Goal: Task Accomplishment & Management: Use online tool/utility

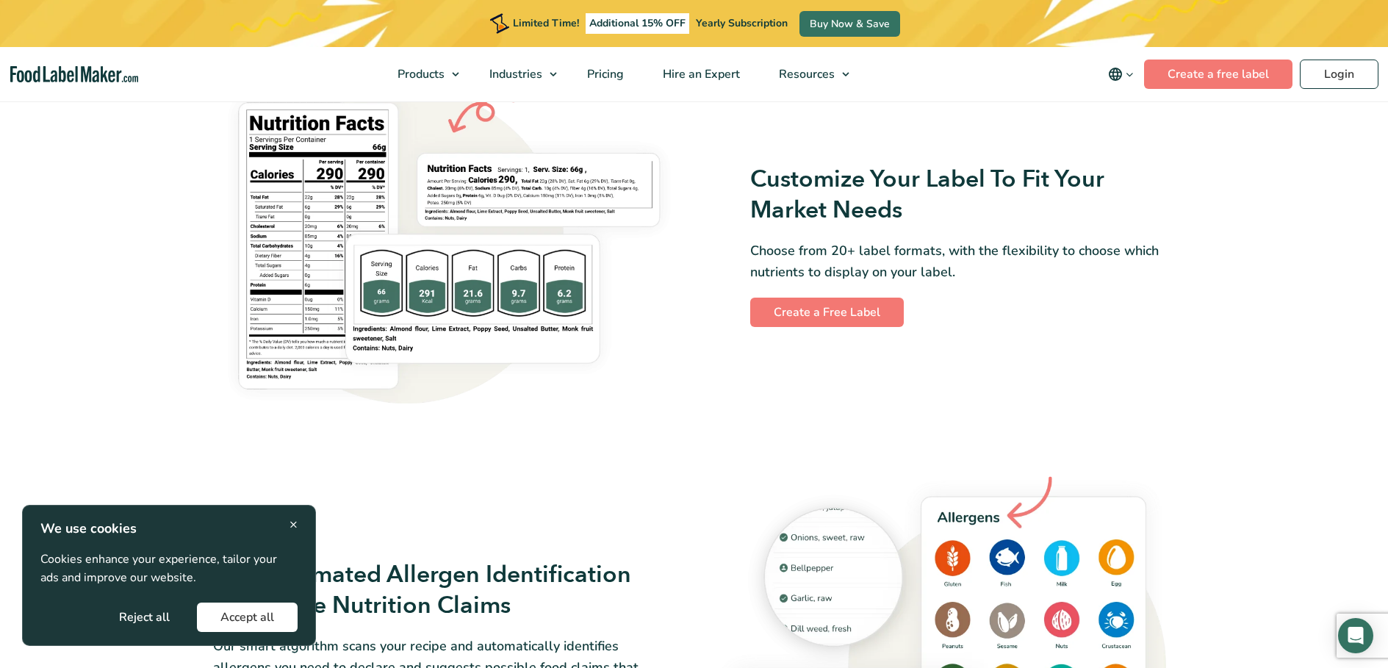
scroll to position [1175, 0]
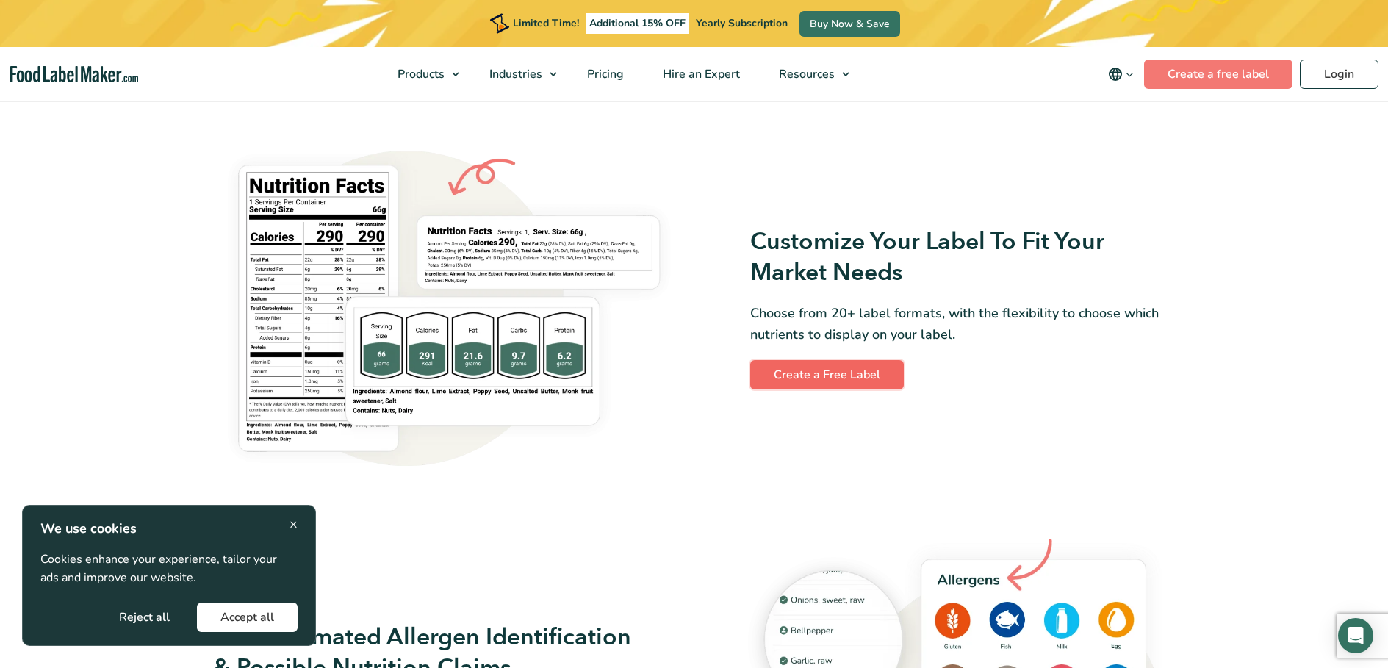
click at [832, 360] on link "Create a Free Label" at bounding box center [827, 374] width 154 height 29
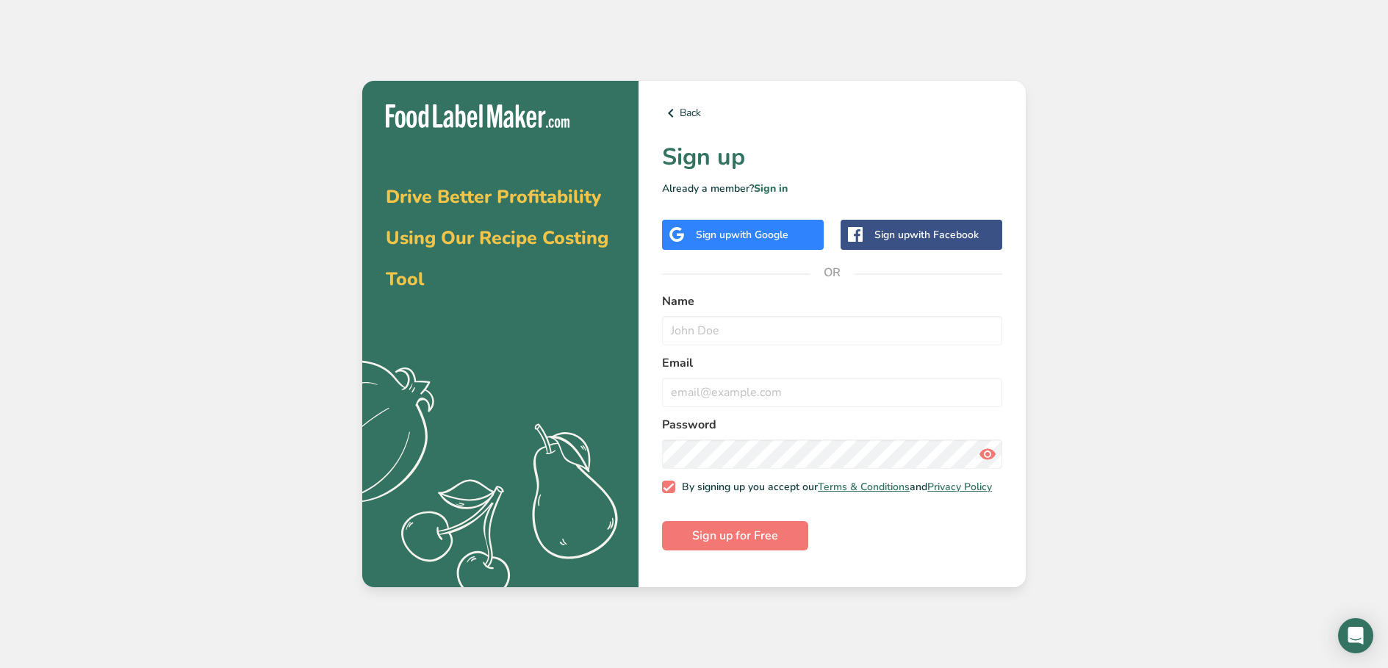
click at [751, 239] on span "with Google" at bounding box center [759, 235] width 57 height 14
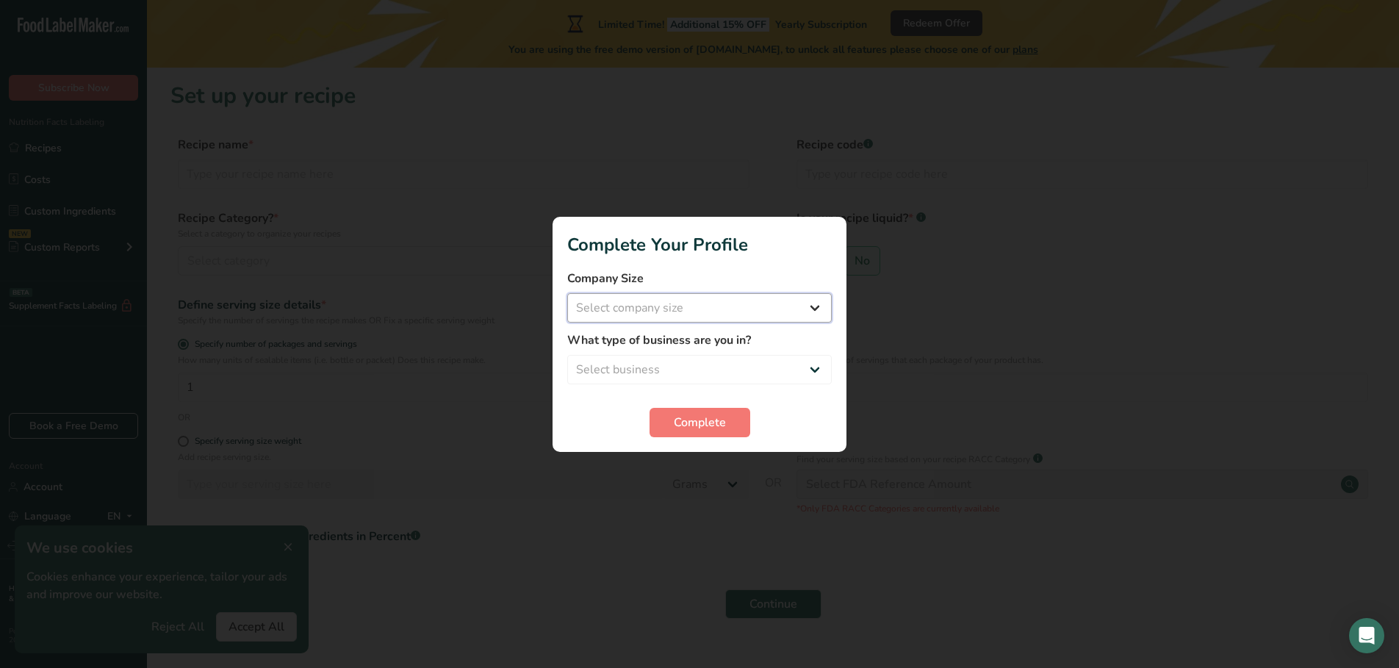
click at [719, 302] on select "Select company size Fewer than 10 Employees 10 to 50 Employees 51 to 500 Employ…" at bounding box center [699, 307] width 264 height 29
select select "1"
click at [567, 293] on select "Select company size Fewer than 10 Employees 10 to 50 Employees 51 to 500 Employ…" at bounding box center [699, 307] width 264 height 29
click at [718, 367] on select "Select business Packaged Food Manufacturer Restaurant & Cafe Bakery Meal Plans …" at bounding box center [699, 369] width 264 height 29
select select "8"
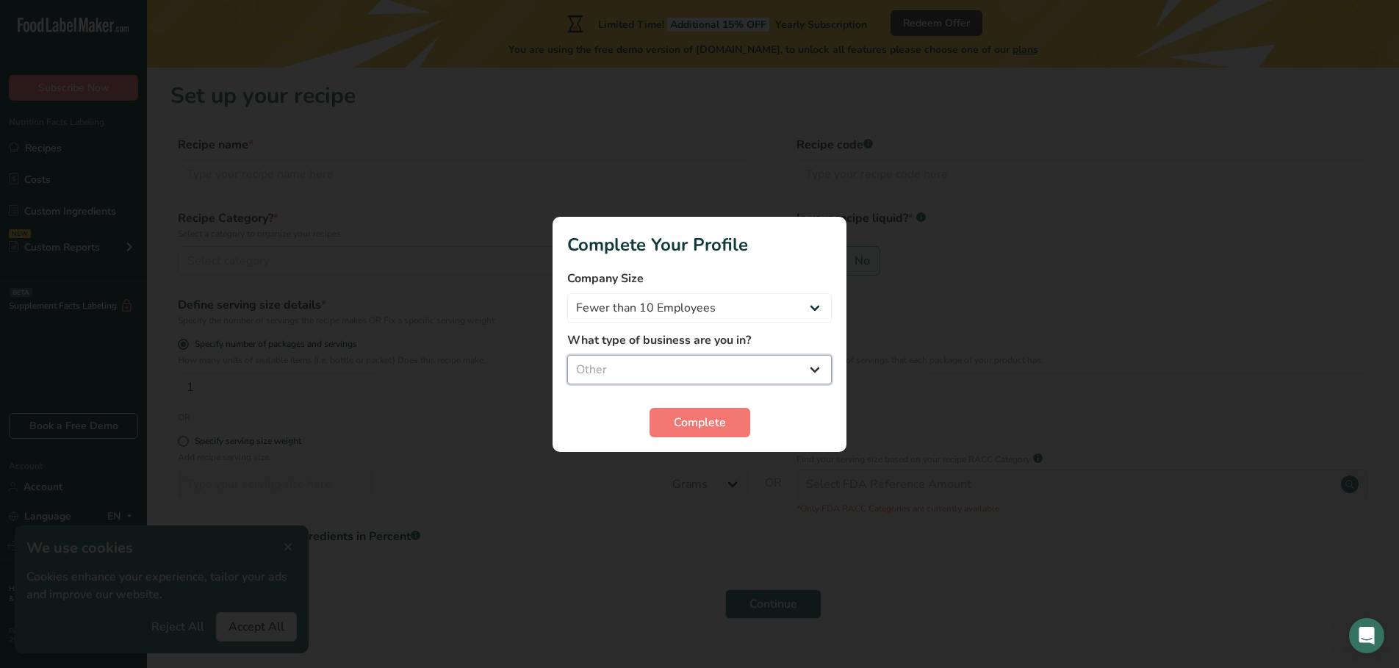
click at [567, 355] on select "Select business Packaged Food Manufacturer Restaurant & Cafe Bakery Meal Plans …" at bounding box center [699, 369] width 264 height 29
click at [705, 439] on section "Complete Your Profile Company Size Fewer than 10 Employees 10 to 50 Employees 5…" at bounding box center [699, 334] width 294 height 235
click at [705, 433] on button "Complete" at bounding box center [699, 422] width 101 height 29
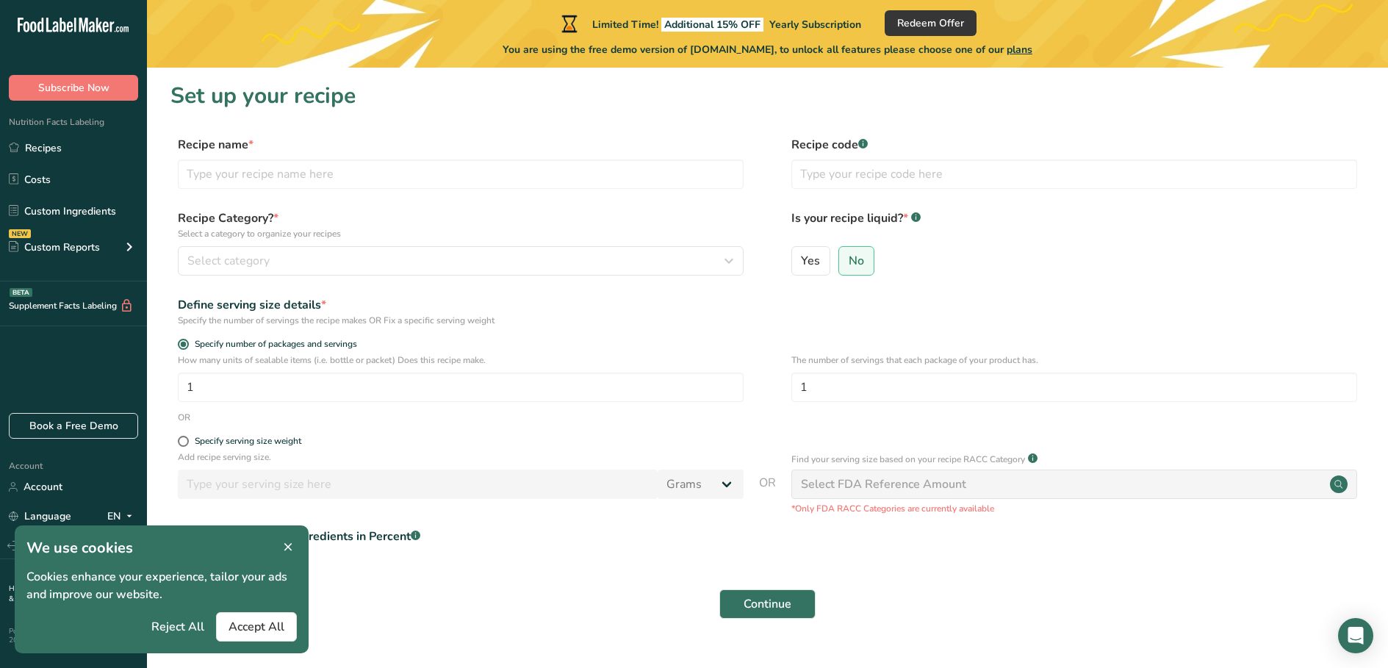
scroll to position [30, 0]
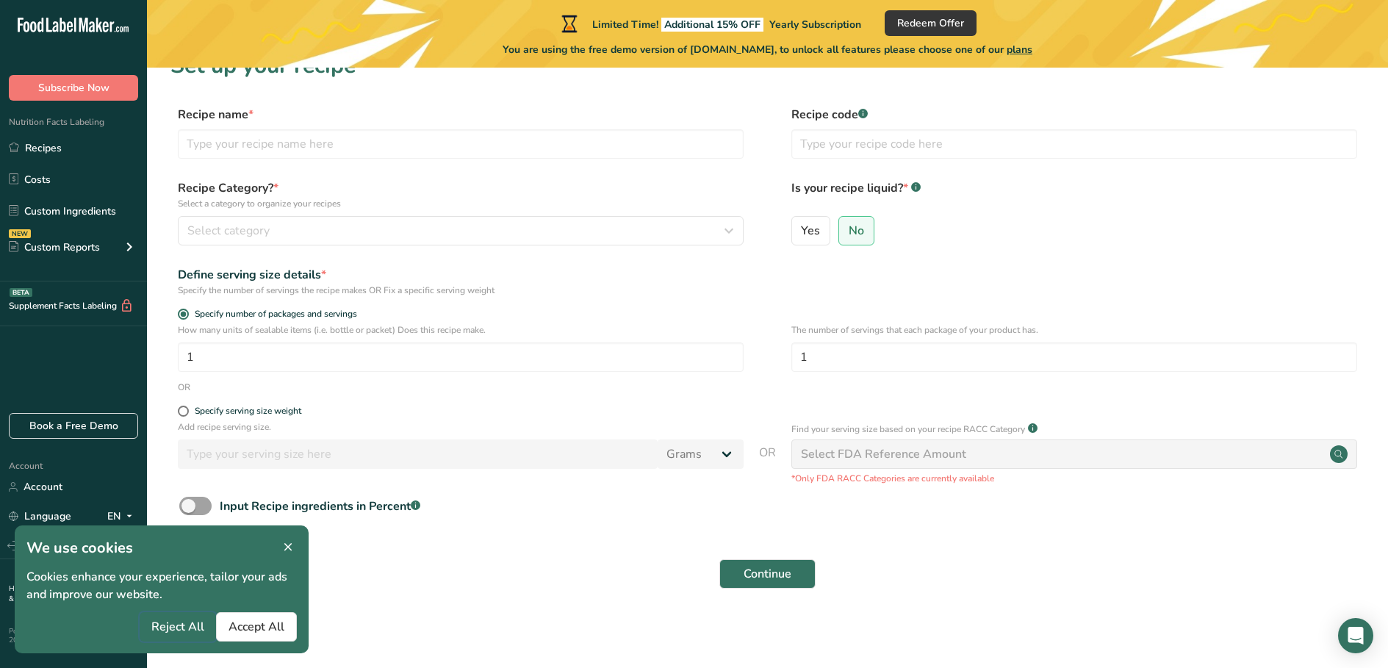
click at [190, 624] on span "Reject All" at bounding box center [177, 627] width 53 height 18
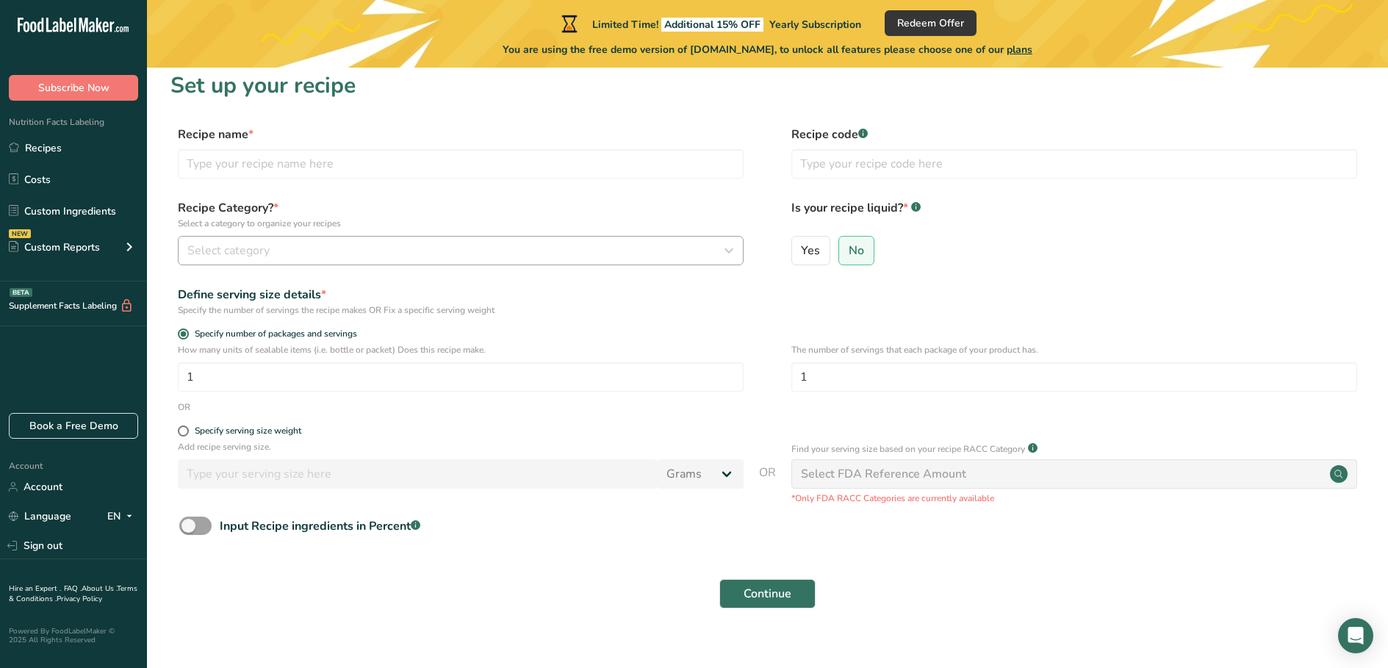
scroll to position [0, 0]
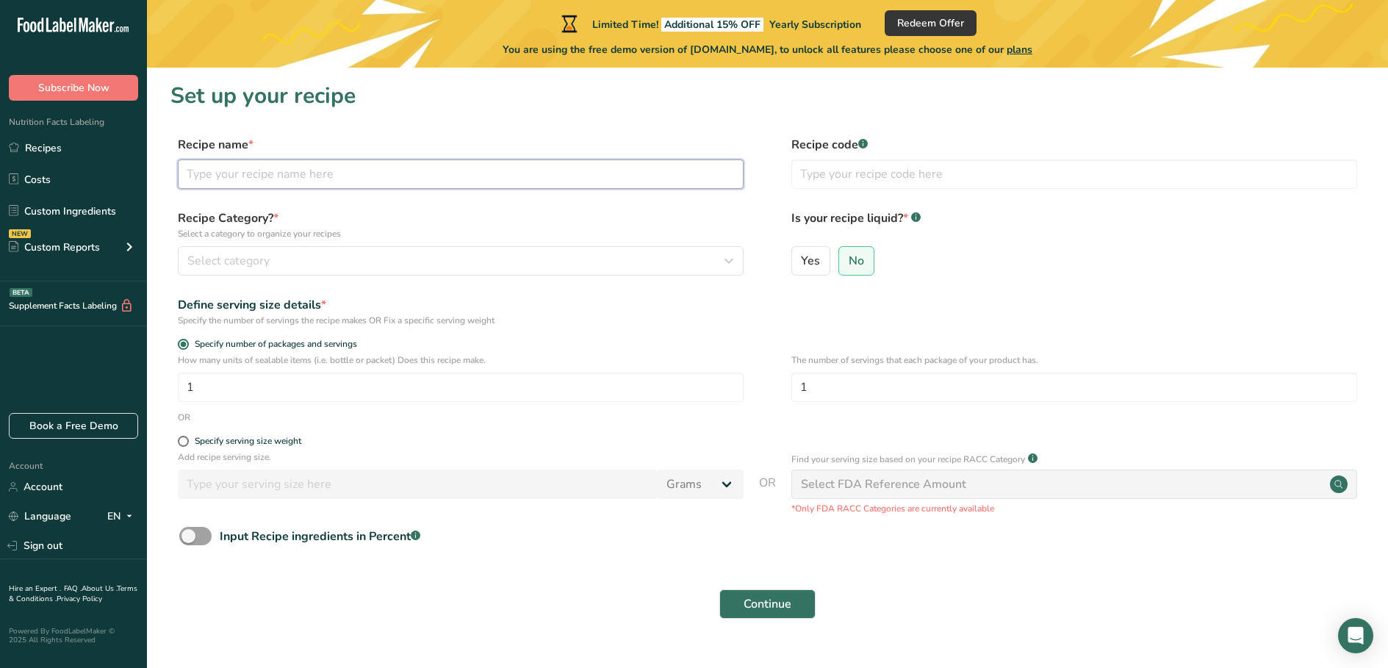
click at [309, 170] on input "text" at bounding box center [461, 173] width 566 height 29
click at [195, 442] on div "Specify serving size weight" at bounding box center [248, 441] width 107 height 11
click at [187, 442] on input "Specify serving size weight" at bounding box center [183, 441] width 10 height 10
radio input "true"
radio input "false"
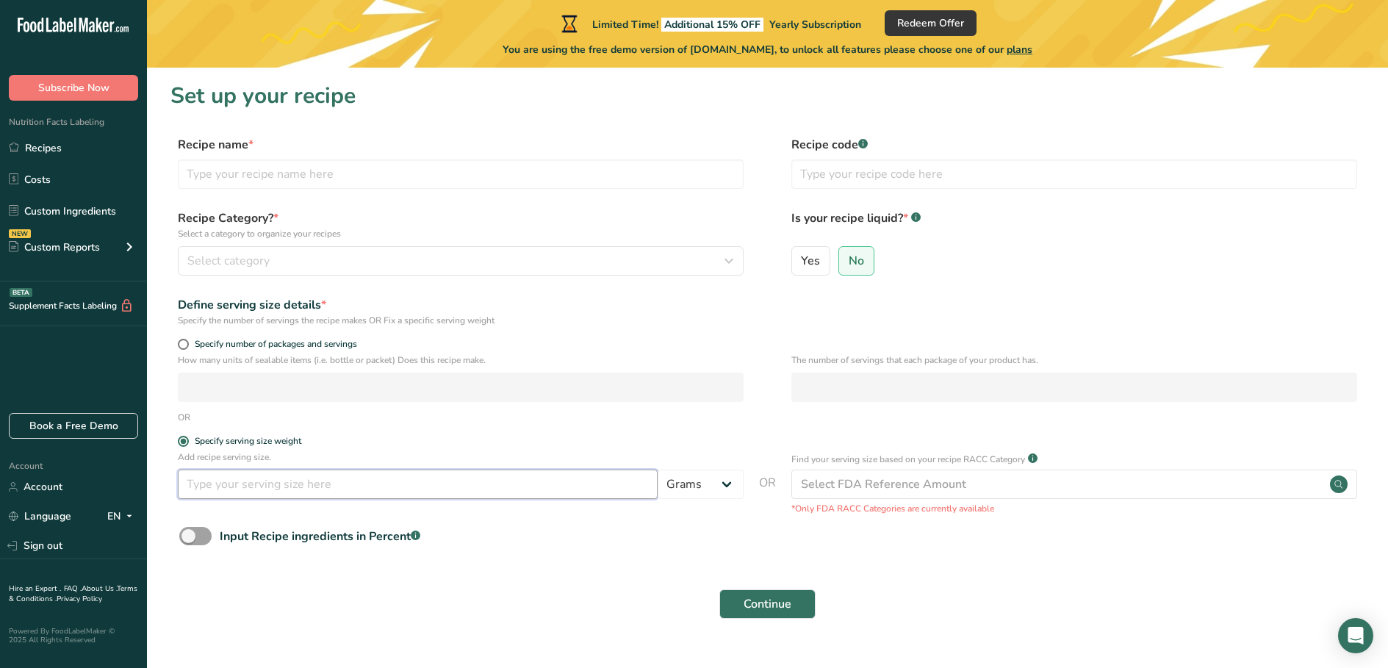
click at [272, 497] on input "number" at bounding box center [418, 483] width 480 height 29
click at [716, 488] on select "Grams kg mg mcg lb oz l mL fl oz tbsp tsp cup qt gallon" at bounding box center [700, 483] width 86 height 29
click at [648, 546] on div "Input Recipe ingredients in Percent .a-a{fill:#347362;}.b-a{fill:#fff;}" at bounding box center [767, 542] width 1194 height 30
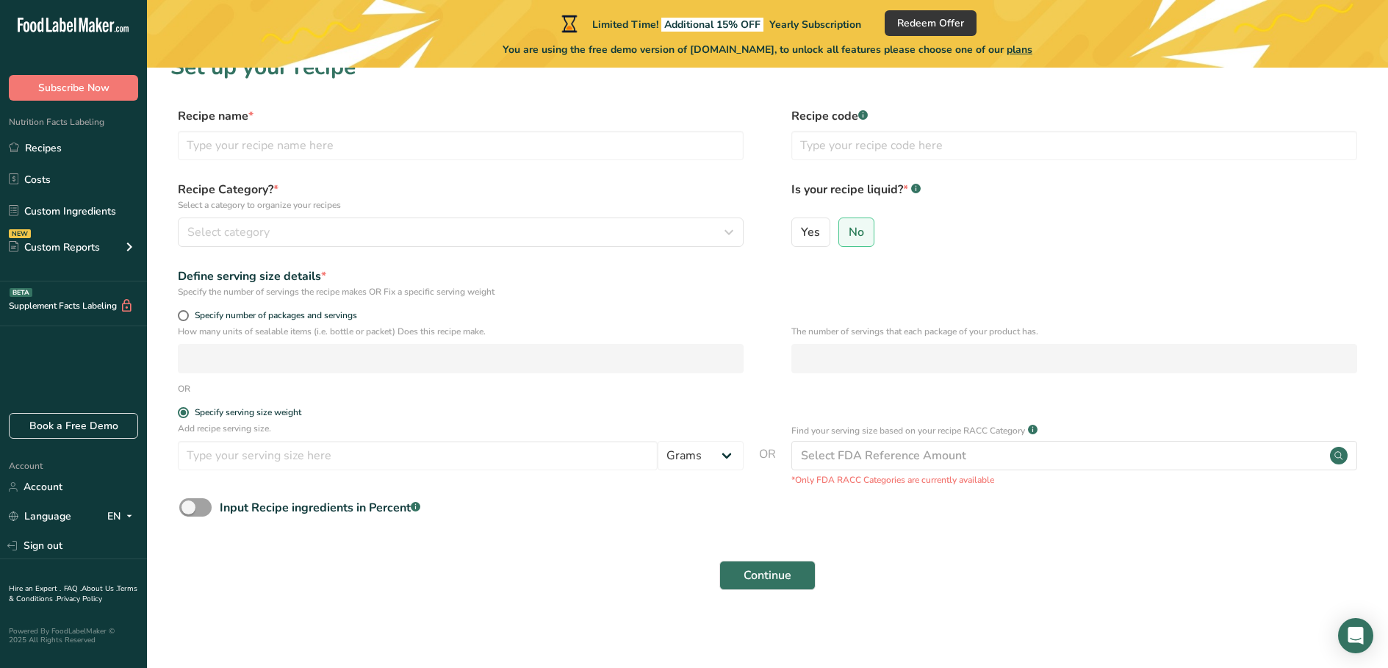
scroll to position [30, 0]
click at [365, 506] on div "Input Recipe ingredients in Percent .a-a{fill:#347362;}.b-a{fill:#fff;}" at bounding box center [320, 506] width 201 height 18
click at [189, 506] on input "Input Recipe ingredients in Percent .a-a{fill:#347362;}.b-a{fill:#fff;}" at bounding box center [184, 506] width 10 height 10
checkbox input "true"
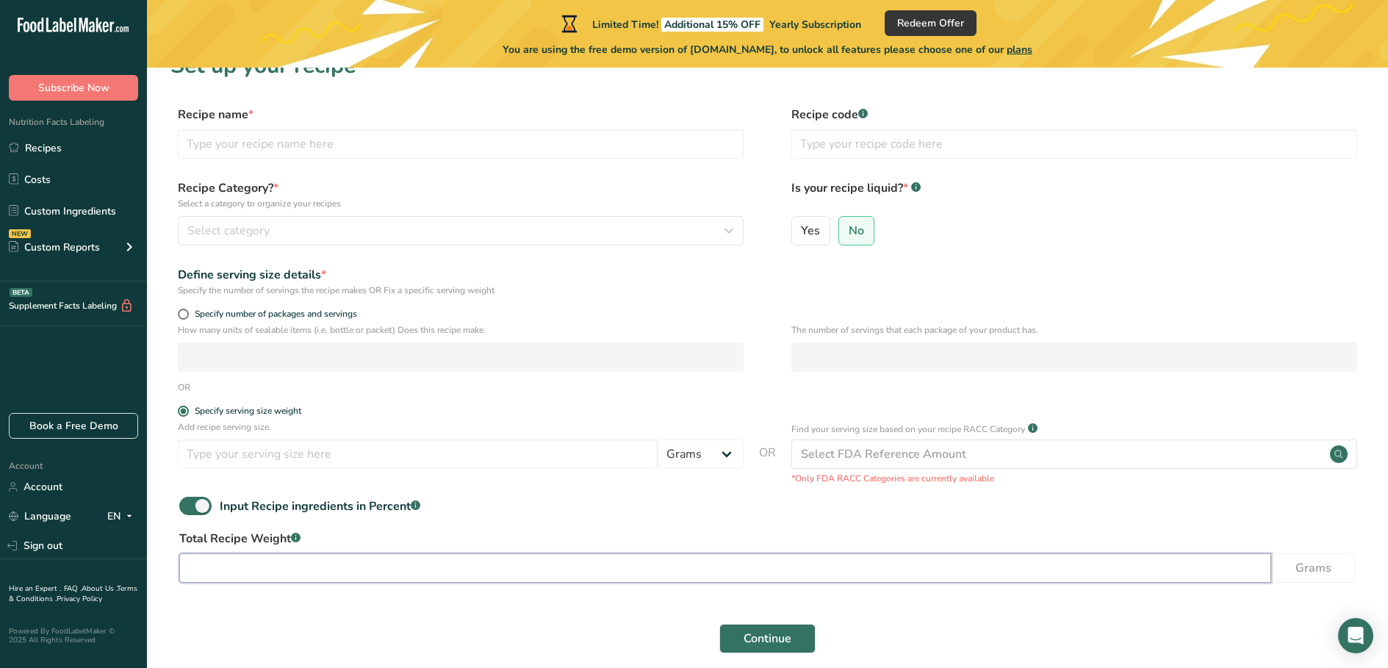
click at [346, 566] on input "number" at bounding box center [725, 567] width 1092 height 29
drag, startPoint x: 345, startPoint y: 566, endPoint x: 154, endPoint y: 563, distance: 191.0
click at [154, 563] on section "Set up your recipe Recipe name * Recipe code .a-a{fill:#347362;}.b-a{fill:#fff;…" at bounding box center [767, 369] width 1241 height 664
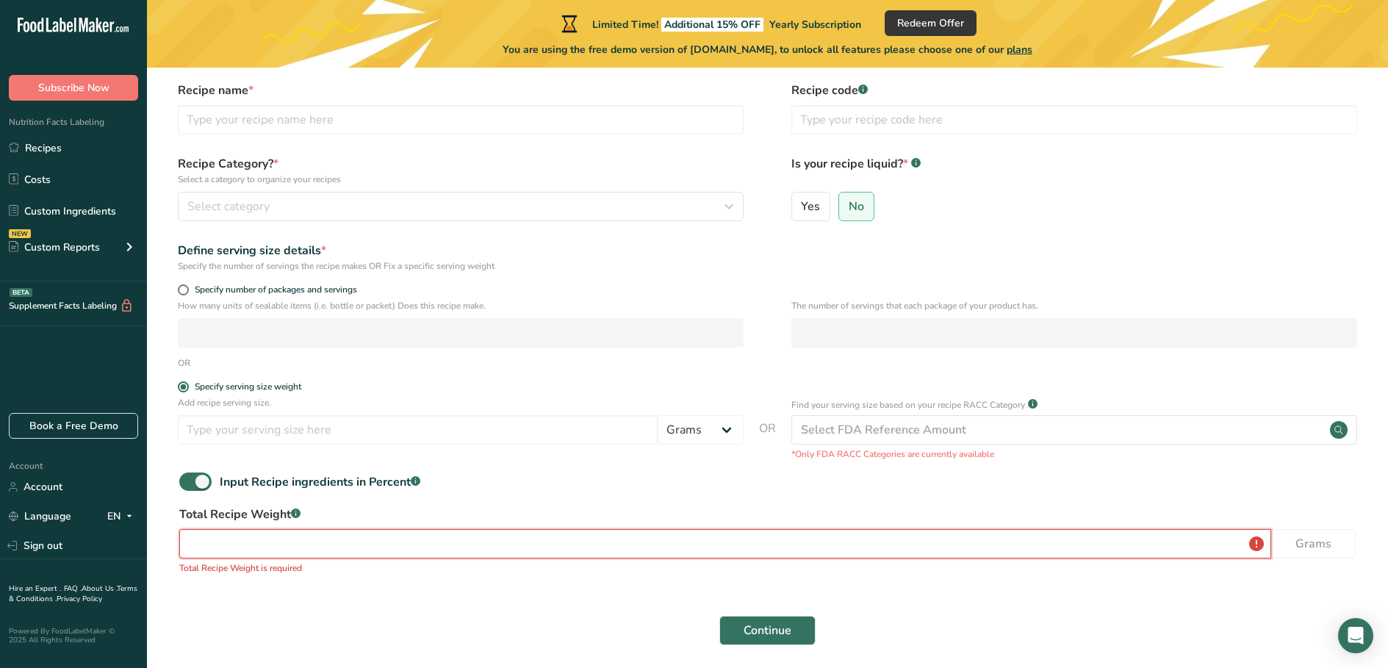
scroll to position [0, 0]
